Goal: Information Seeking & Learning: Find specific fact

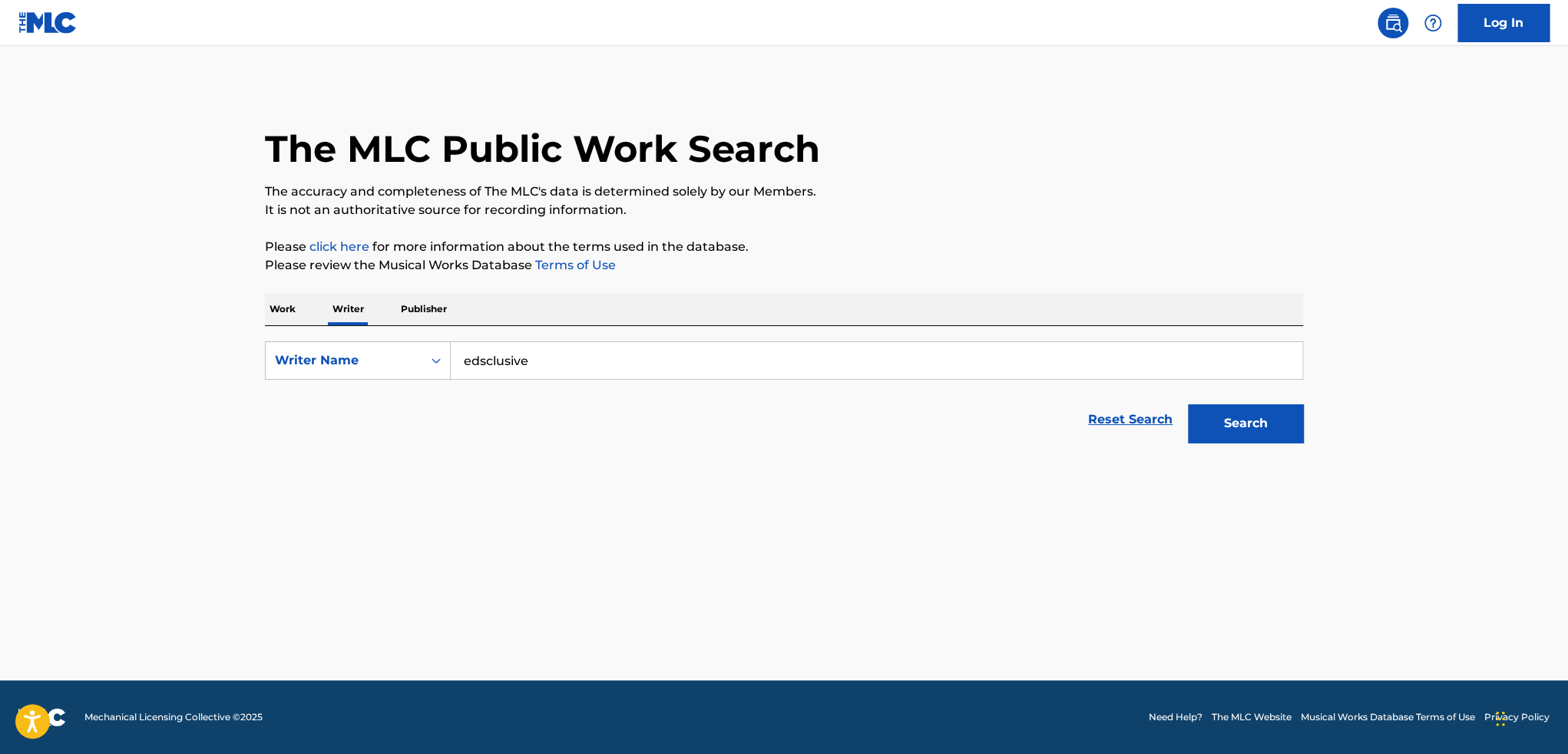
click at [1094, 423] on link "Reset Search" at bounding box center [1130, 420] width 99 height 34
click at [1192, 411] on div "Search" at bounding box center [1241, 419] width 123 height 61
drag, startPoint x: 621, startPoint y: 319, endPoint x: 733, endPoint y: 1, distance: 337.1
click at [620, 317] on div "Work Writer Publisher" at bounding box center [784, 309] width 1038 height 32
click at [479, 357] on input "Search Form" at bounding box center [875, 360] width 851 height 37
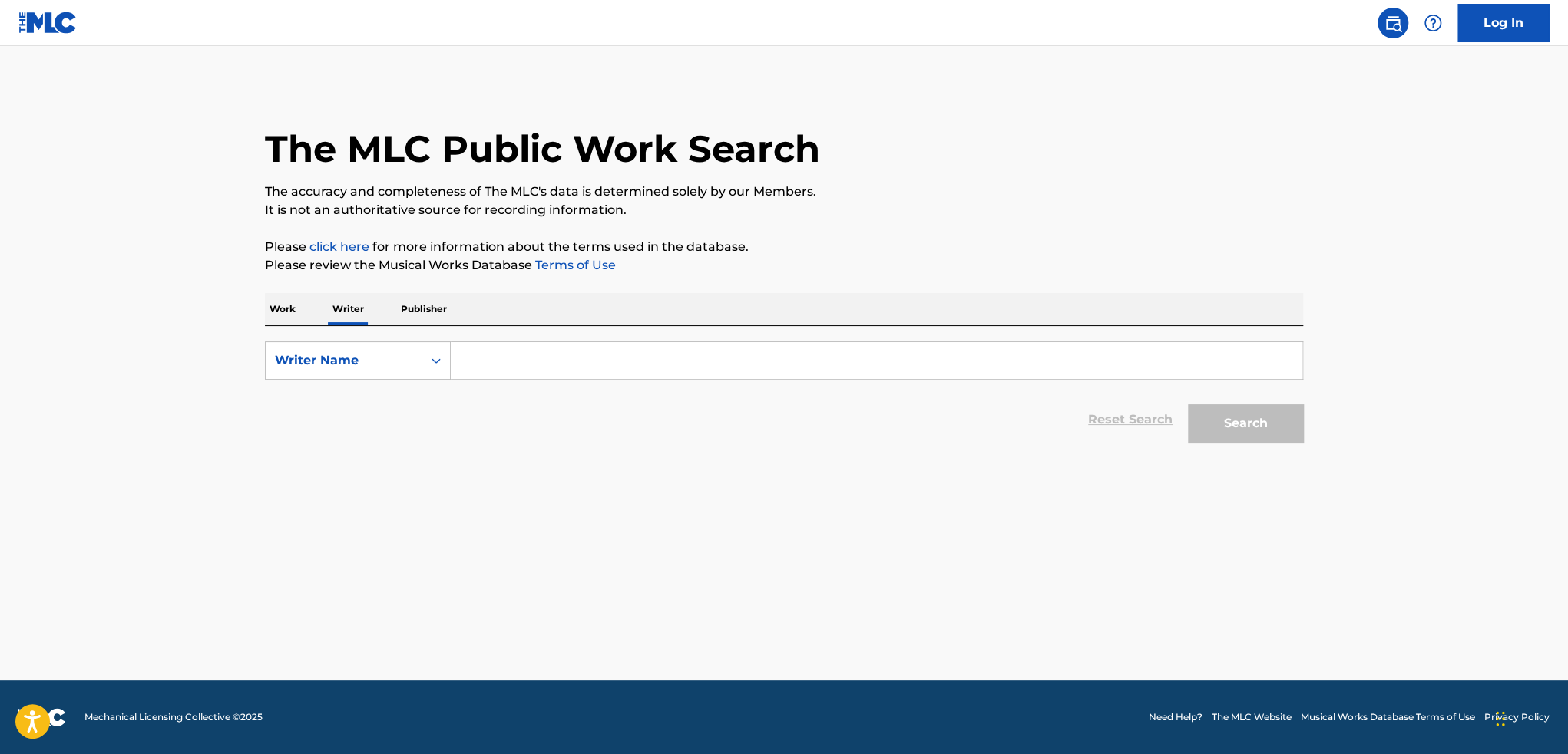
paste input "[PERSON_NAME]"
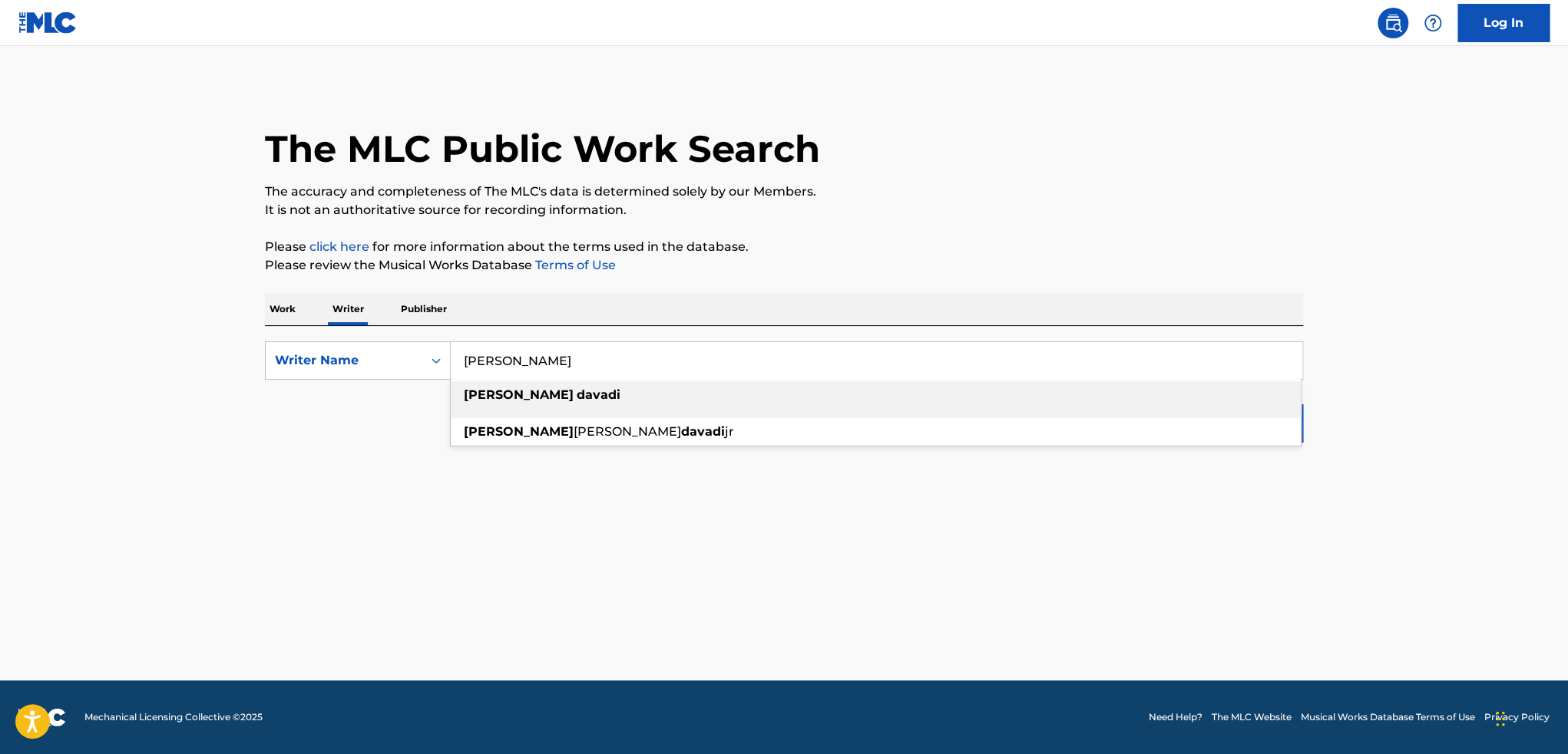
click at [844, 400] on div "[PERSON_NAME]" at bounding box center [875, 395] width 850 height 27
type input "[PERSON_NAME]"
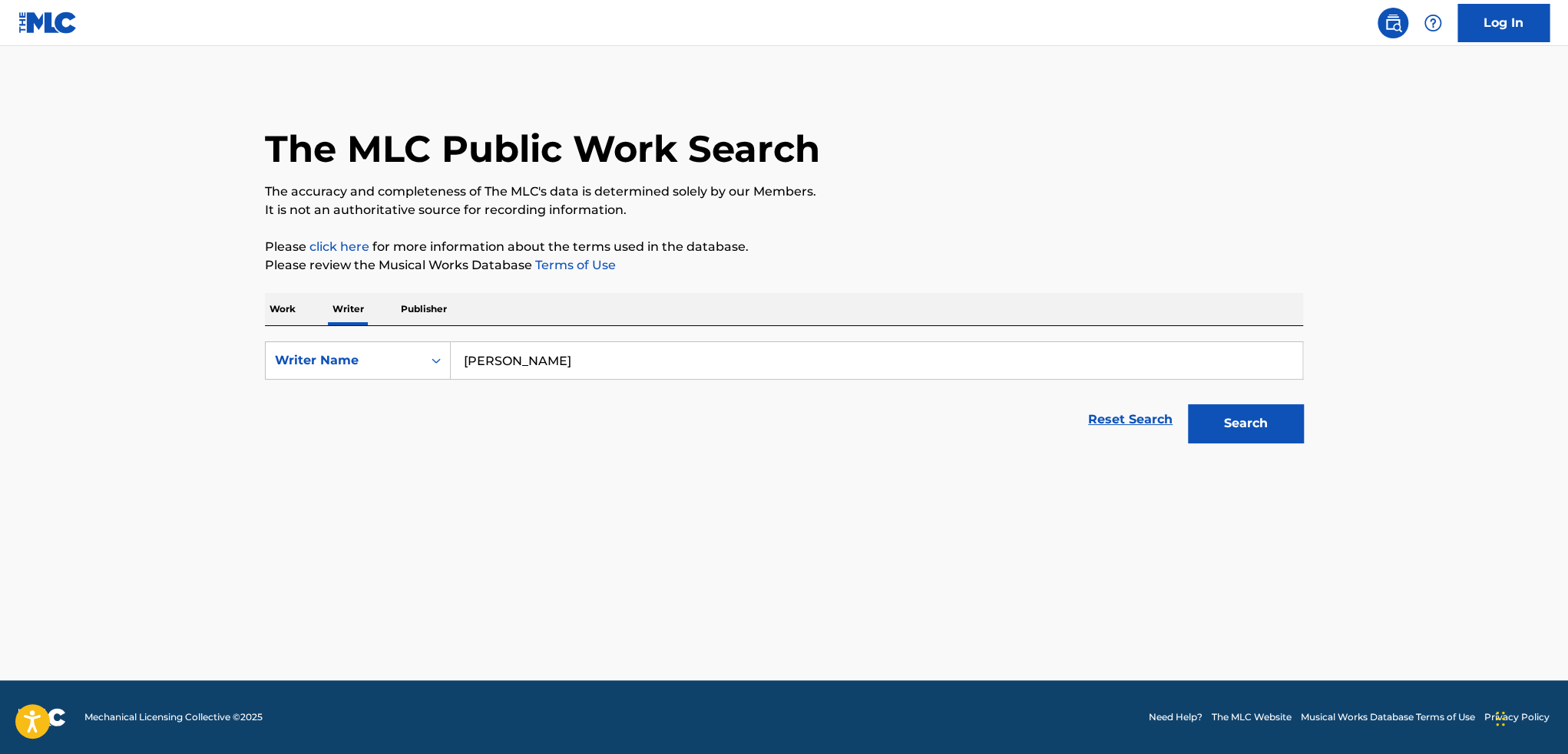
click at [1257, 424] on button "Search" at bounding box center [1245, 423] width 115 height 38
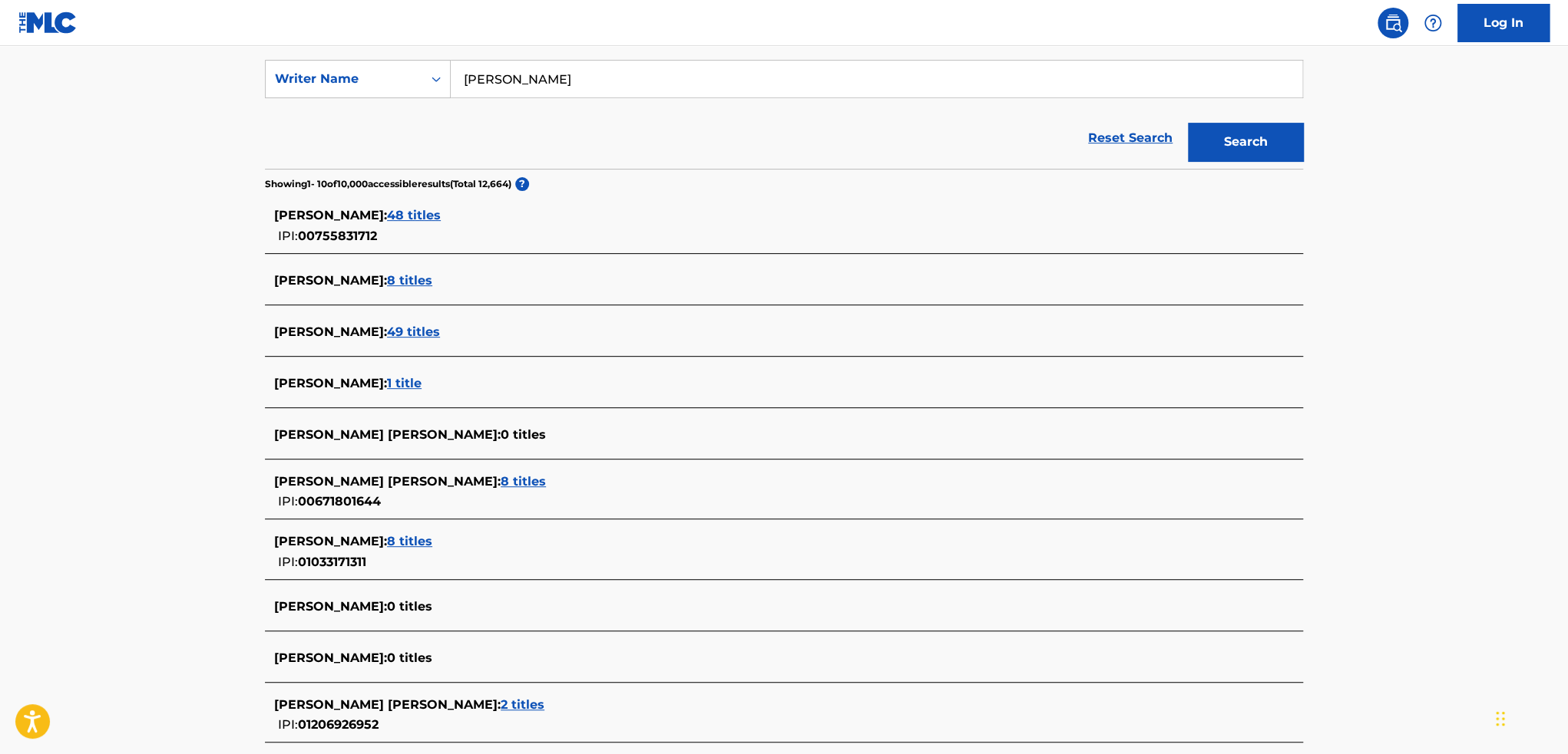
scroll to position [307, 0]
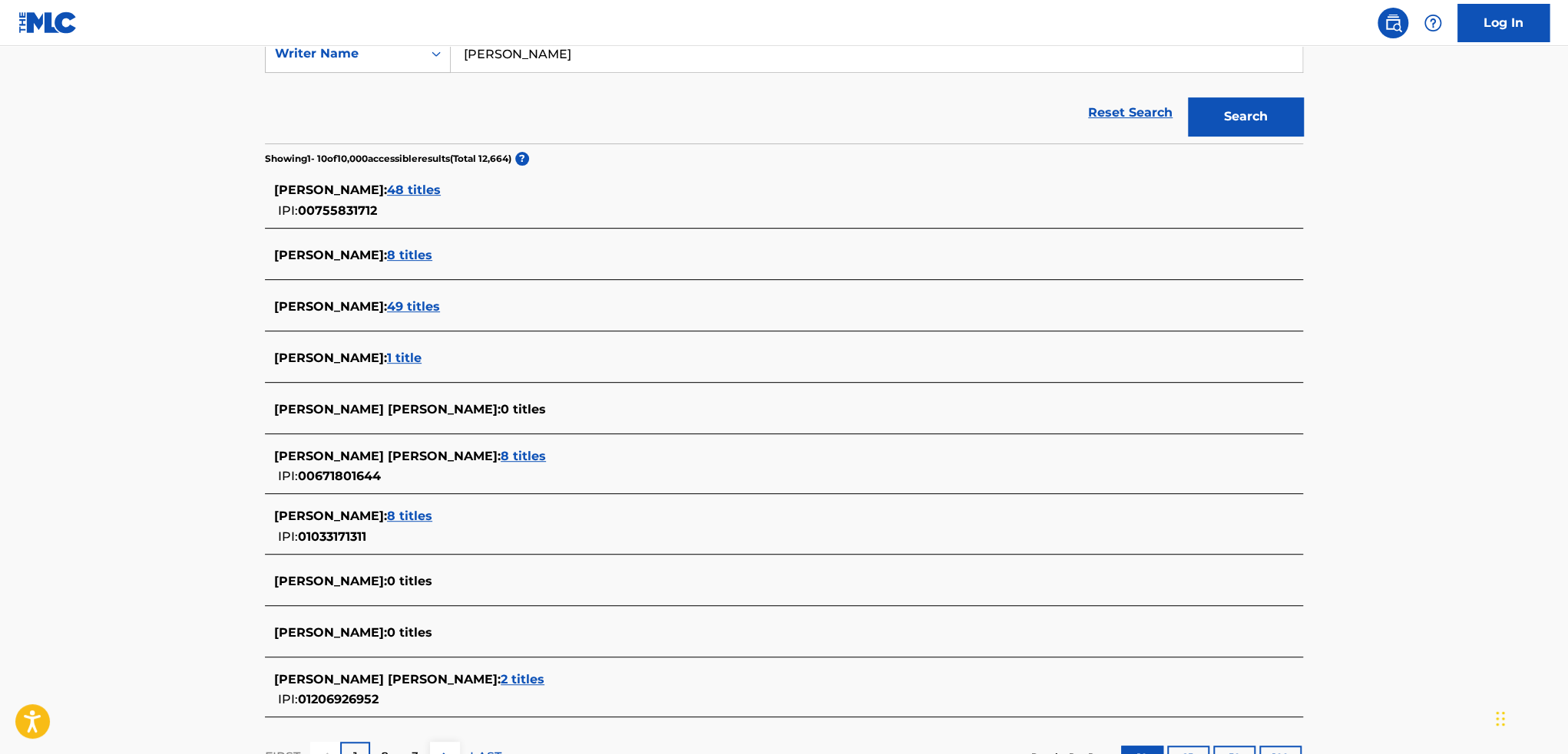
click at [424, 194] on span "48 titles" at bounding box center [413, 190] width 53 height 15
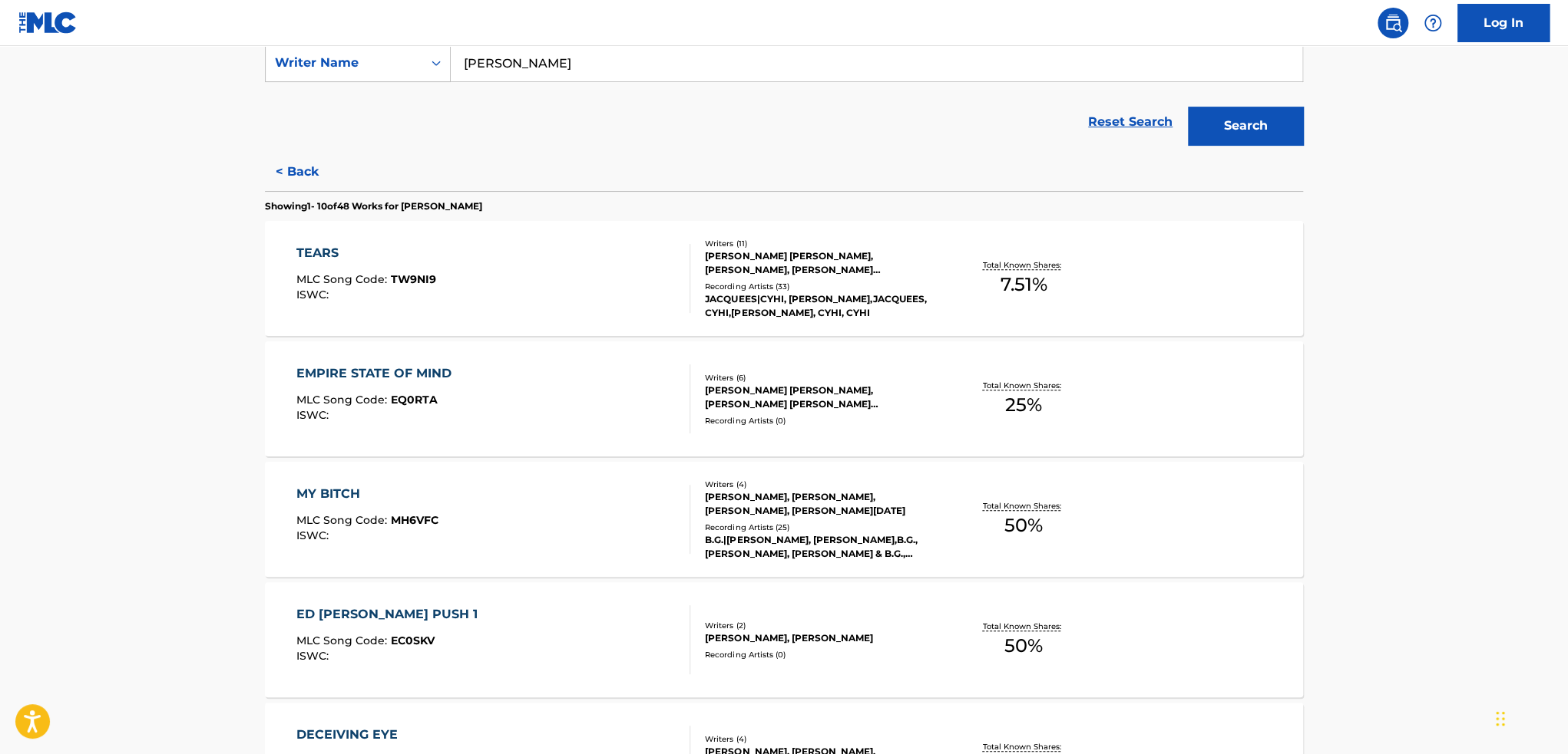
scroll to position [154, 0]
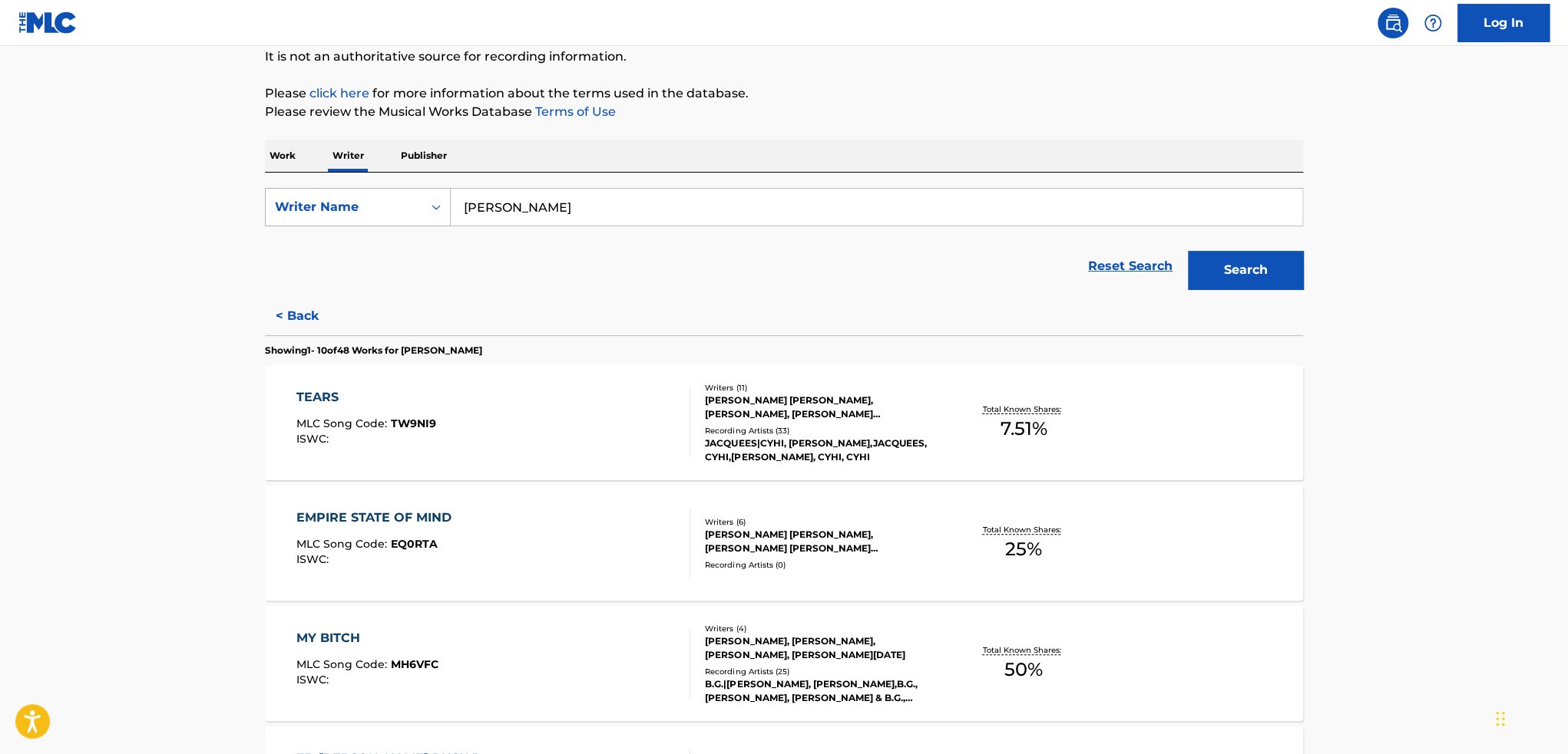
click at [419, 208] on div "Writer Name" at bounding box center [343, 206] width 157 height 29
click at [573, 254] on div "Reset Search Search" at bounding box center [784, 265] width 1038 height 61
click at [289, 155] on p "Work" at bounding box center [282, 156] width 36 height 32
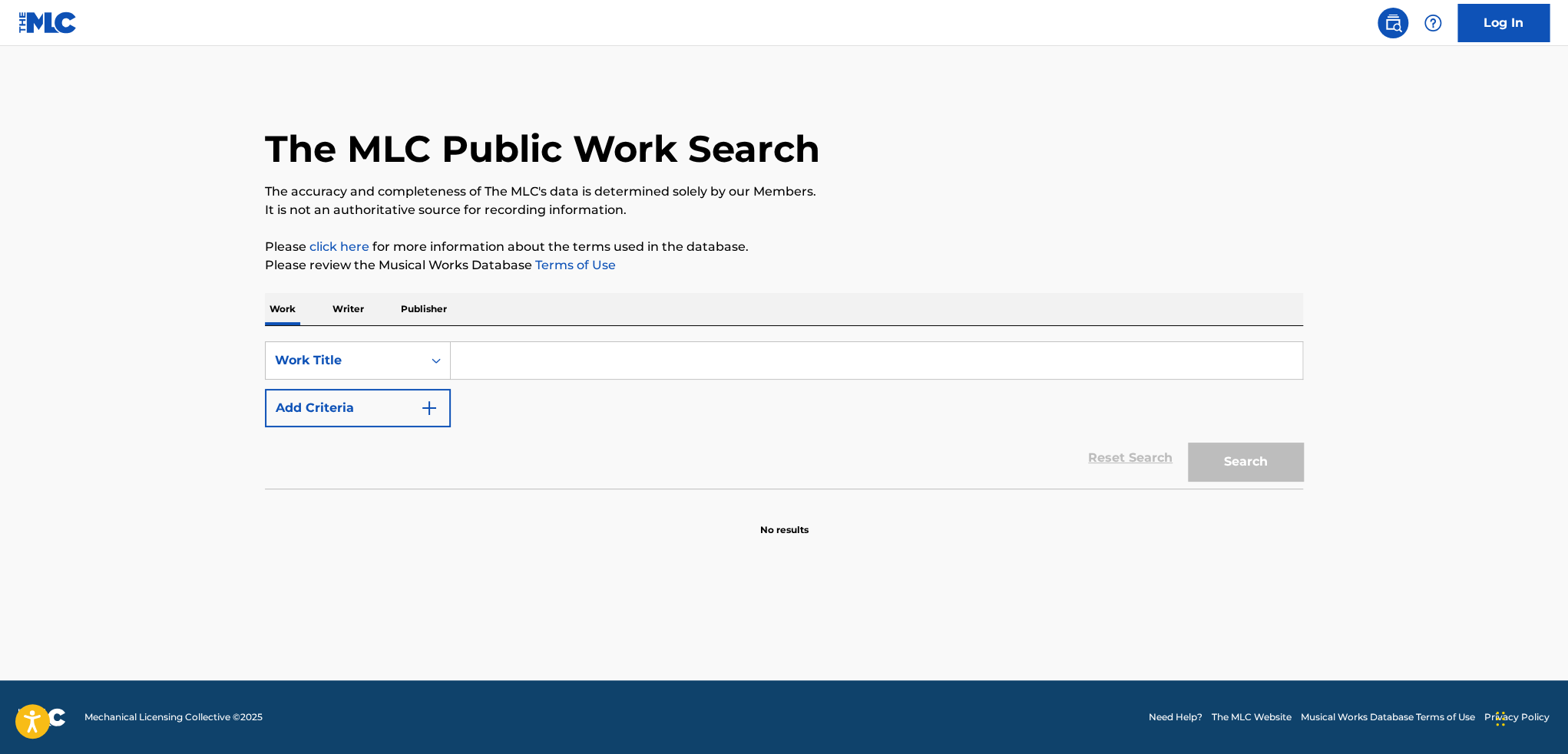
click at [549, 360] on input "Search Form" at bounding box center [875, 360] width 851 height 37
type input "holy key"
click at [1216, 459] on button "Search" at bounding box center [1245, 461] width 115 height 38
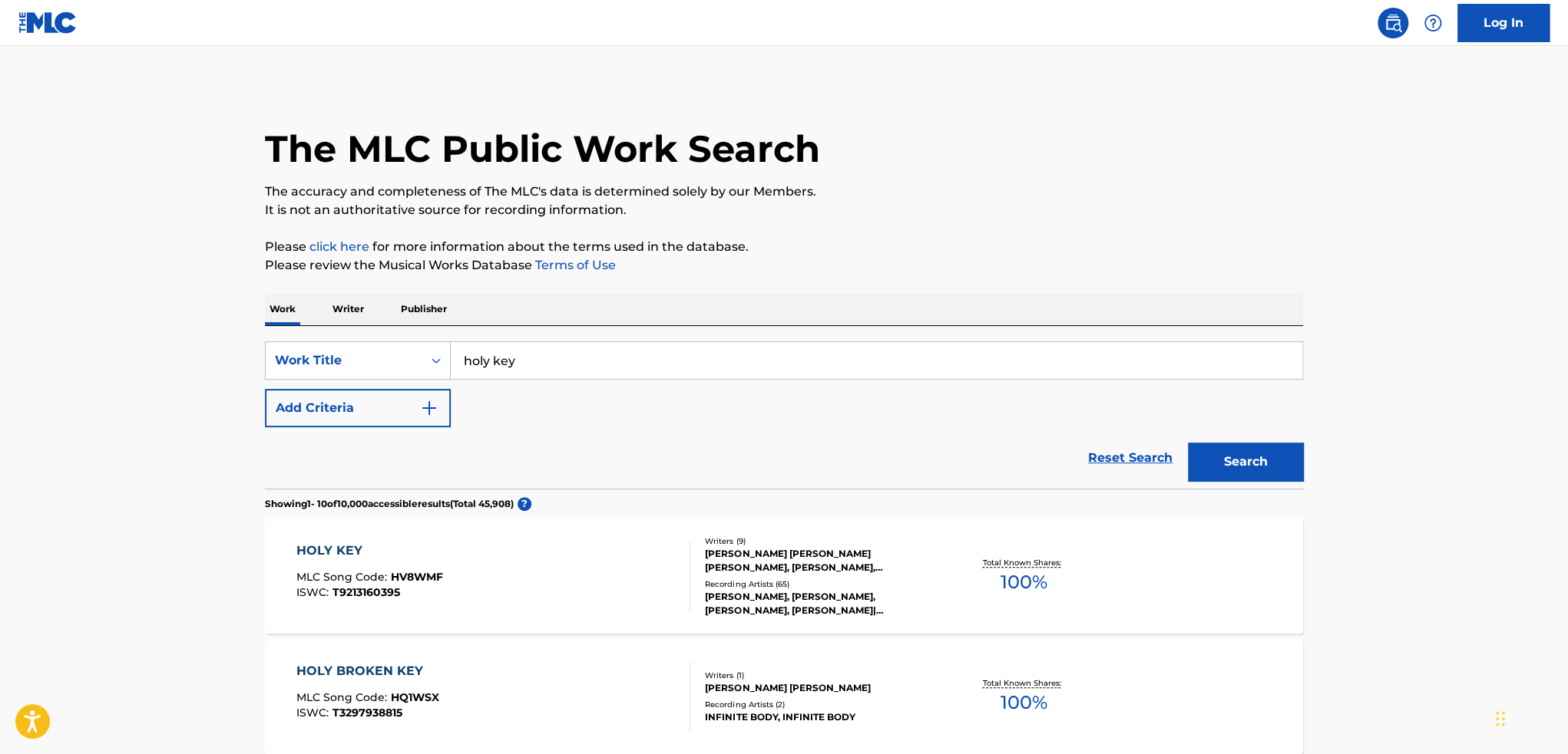
click at [640, 577] on div "HOLY KEY MLC Song Code : HV8WMF ISWC : T9213160395" at bounding box center [494, 577] width 395 height 69
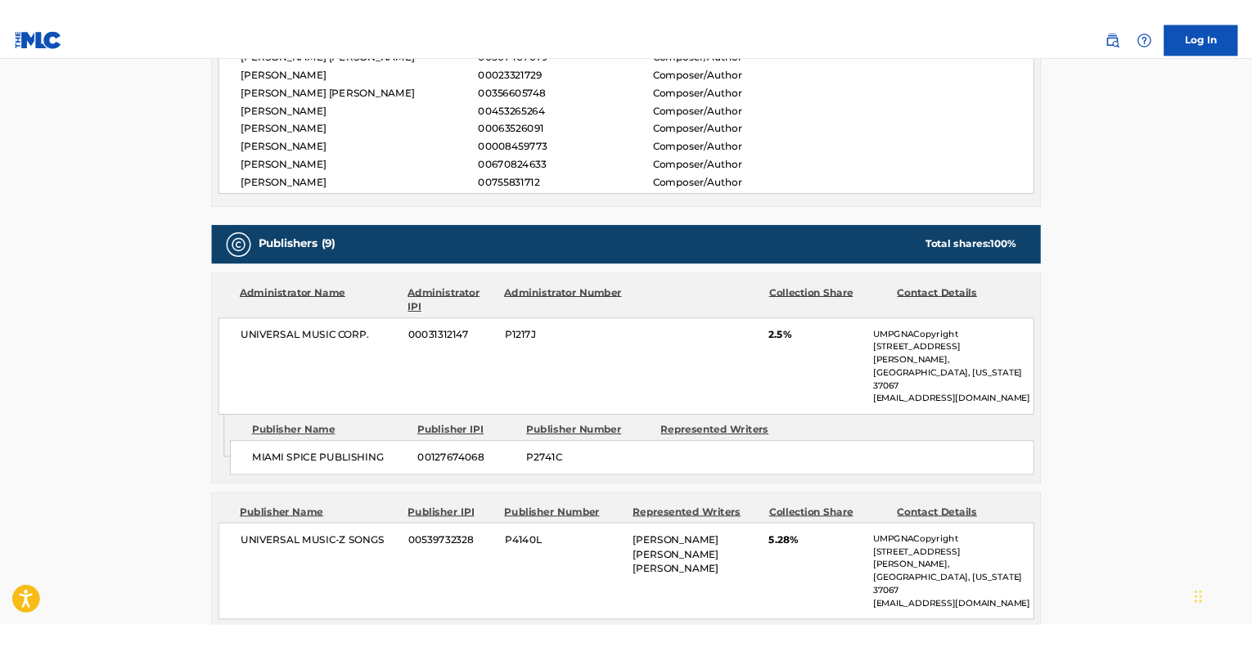
scroll to position [409, 0]
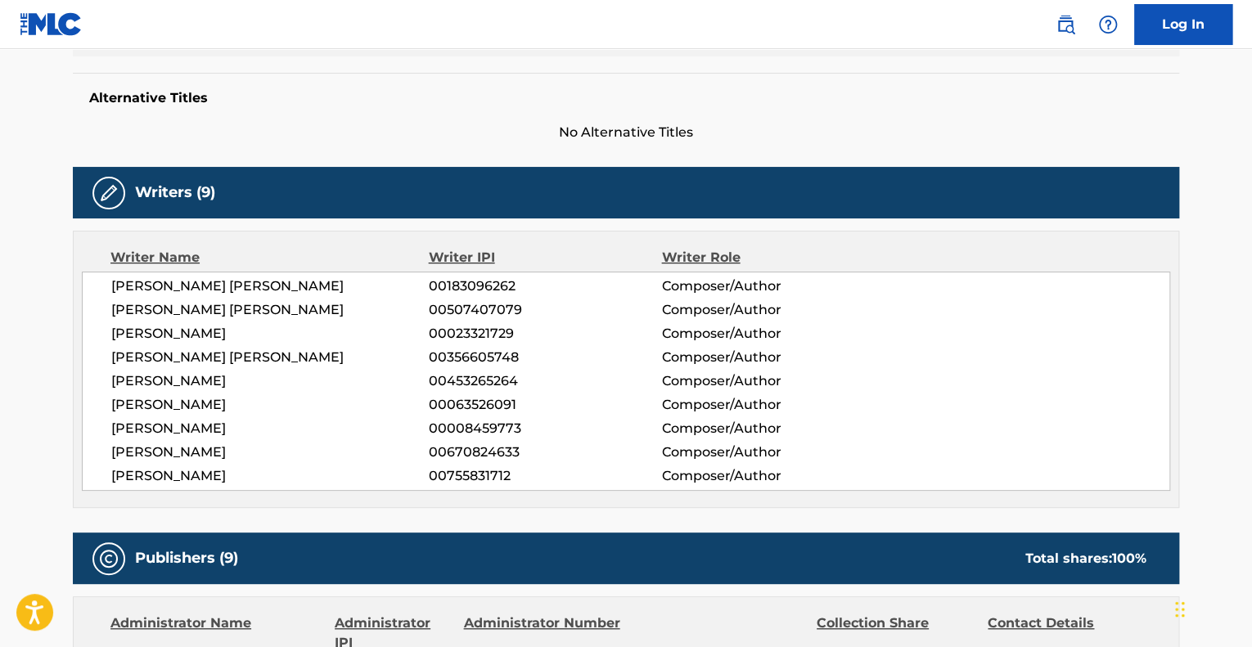
click at [956, 88] on div "Alternative Titles No Alternative Titles" at bounding box center [626, 108] width 1106 height 70
